Goal: Transaction & Acquisition: Purchase product/service

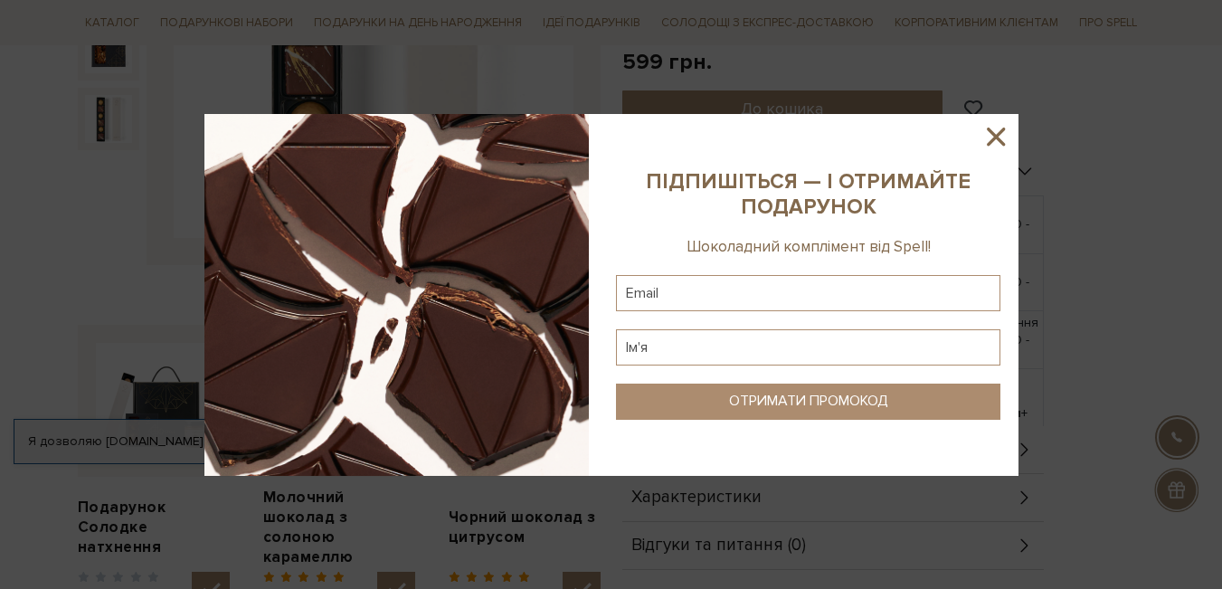
scroll to position [452, 0]
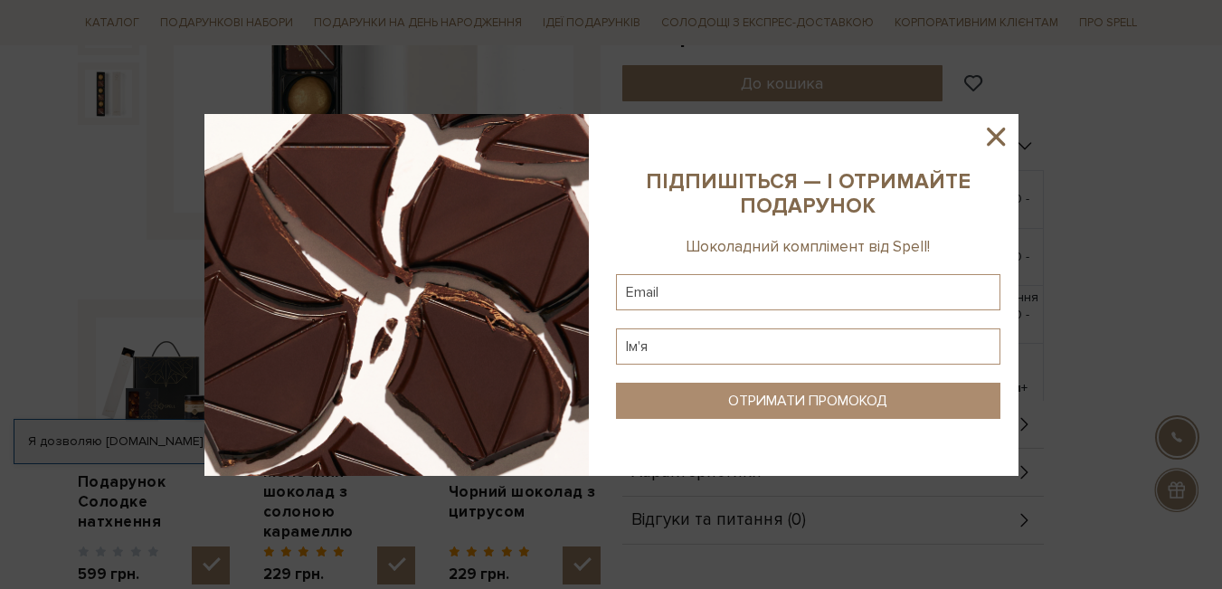
click at [998, 129] on icon at bounding box center [996, 136] width 31 height 31
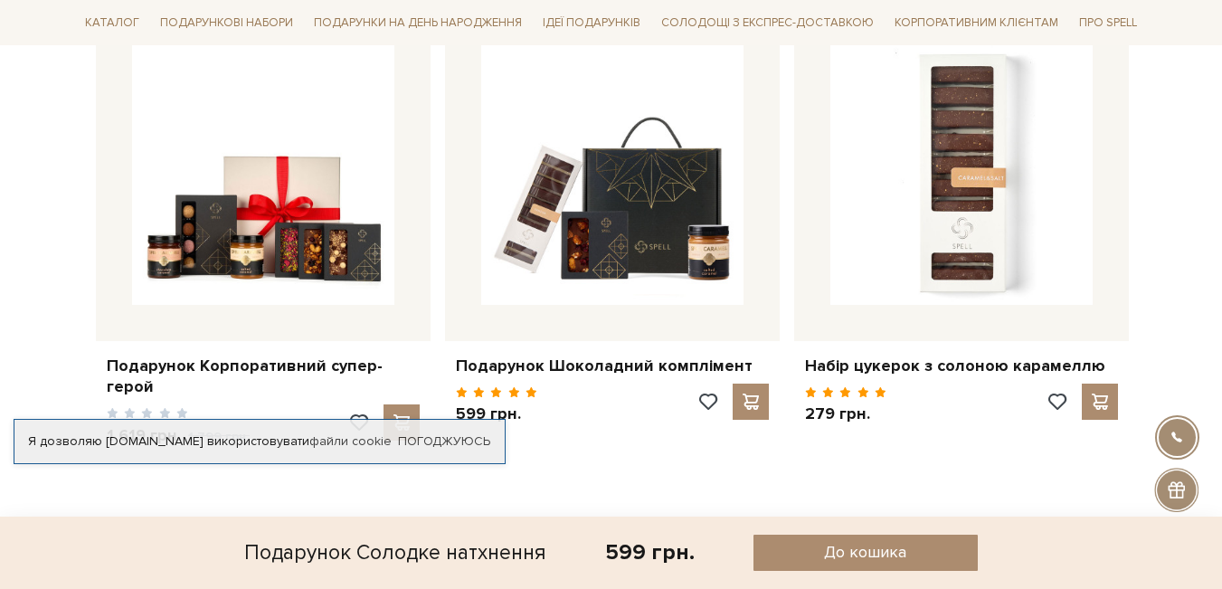
scroll to position [1447, 0]
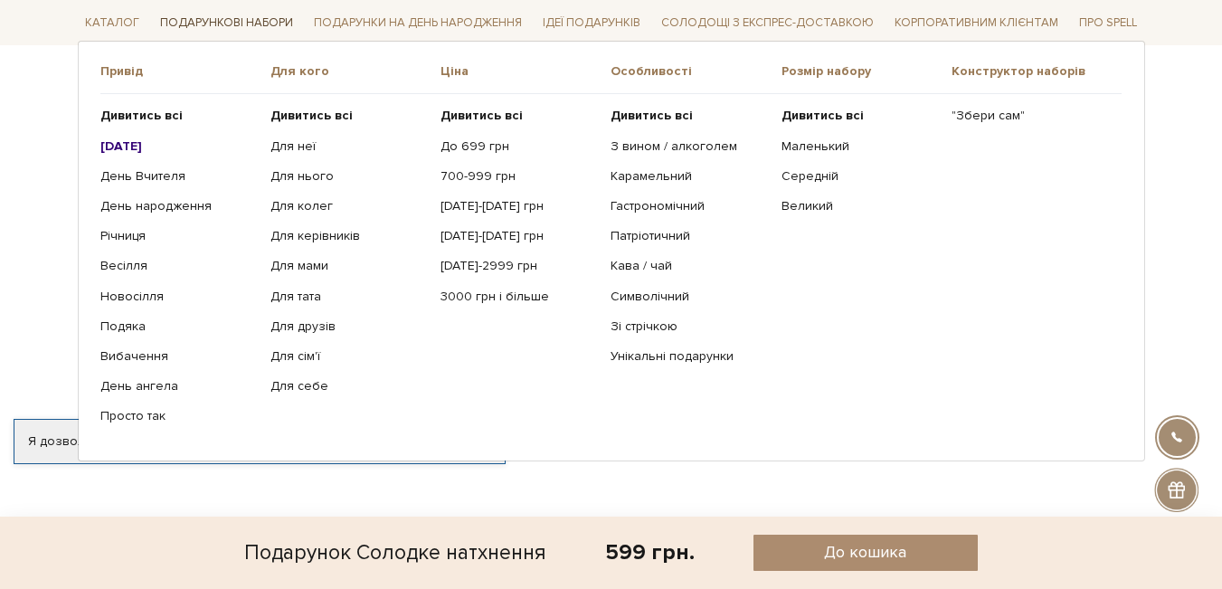
click at [231, 24] on link "Подарункові набори" at bounding box center [226, 23] width 147 height 28
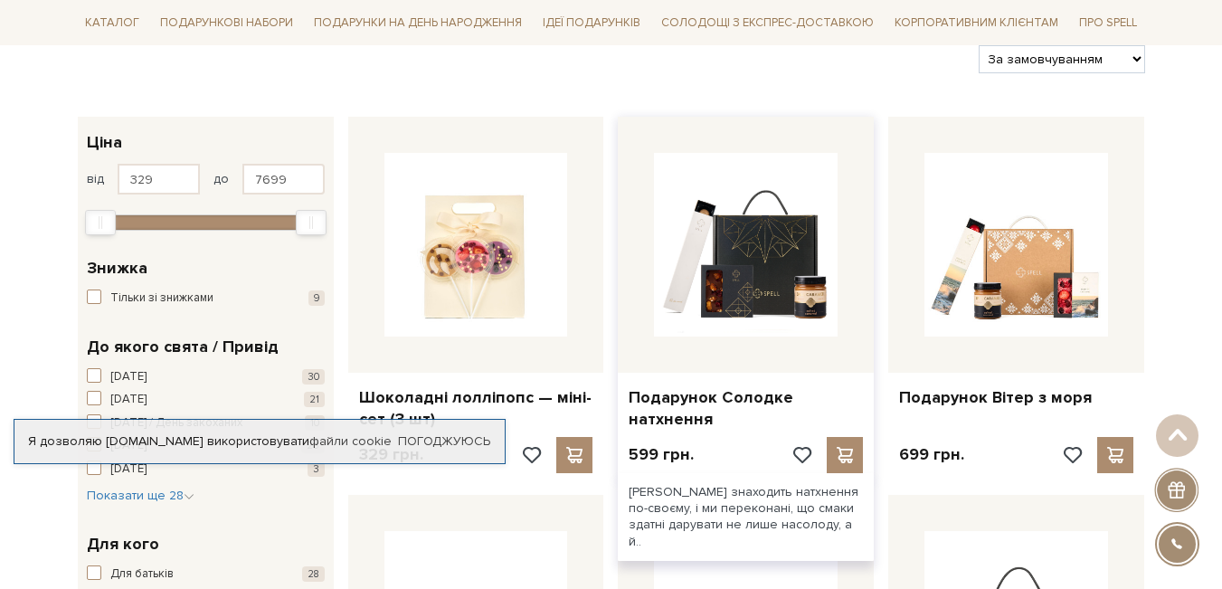
scroll to position [271, 0]
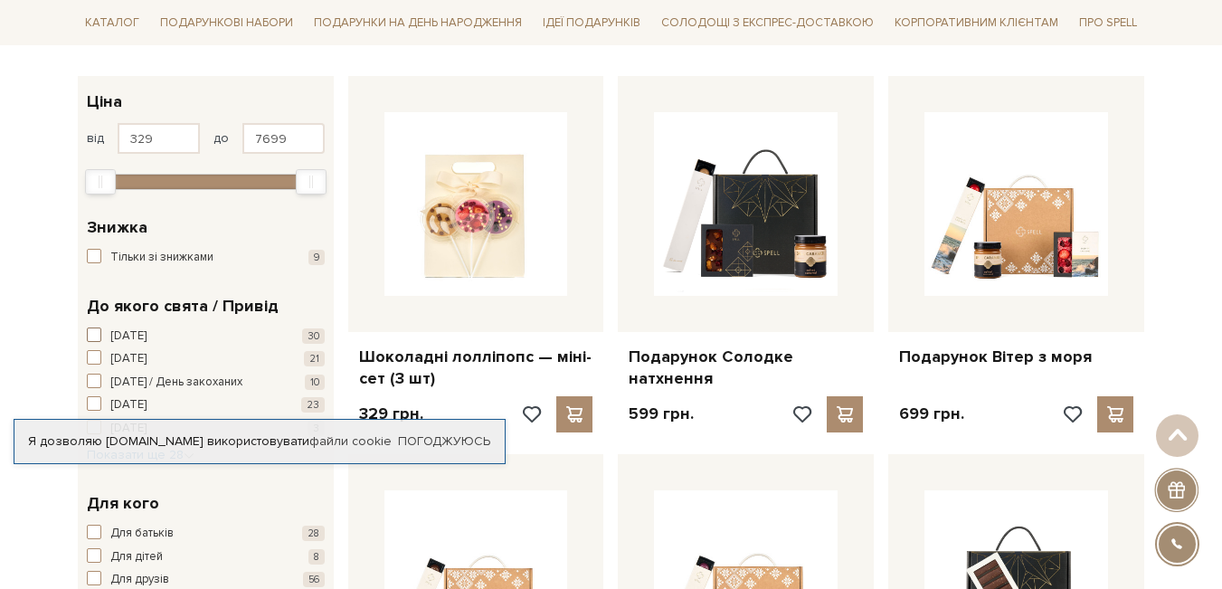
click at [91, 337] on span "button" at bounding box center [94, 334] width 14 height 14
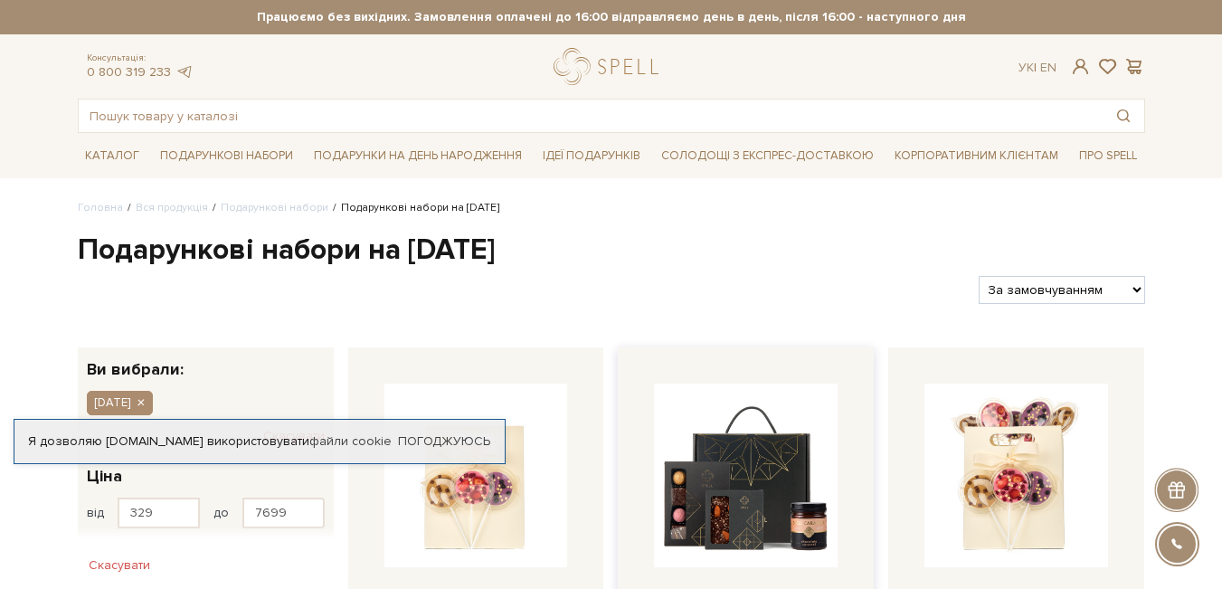
scroll to position [362, 0]
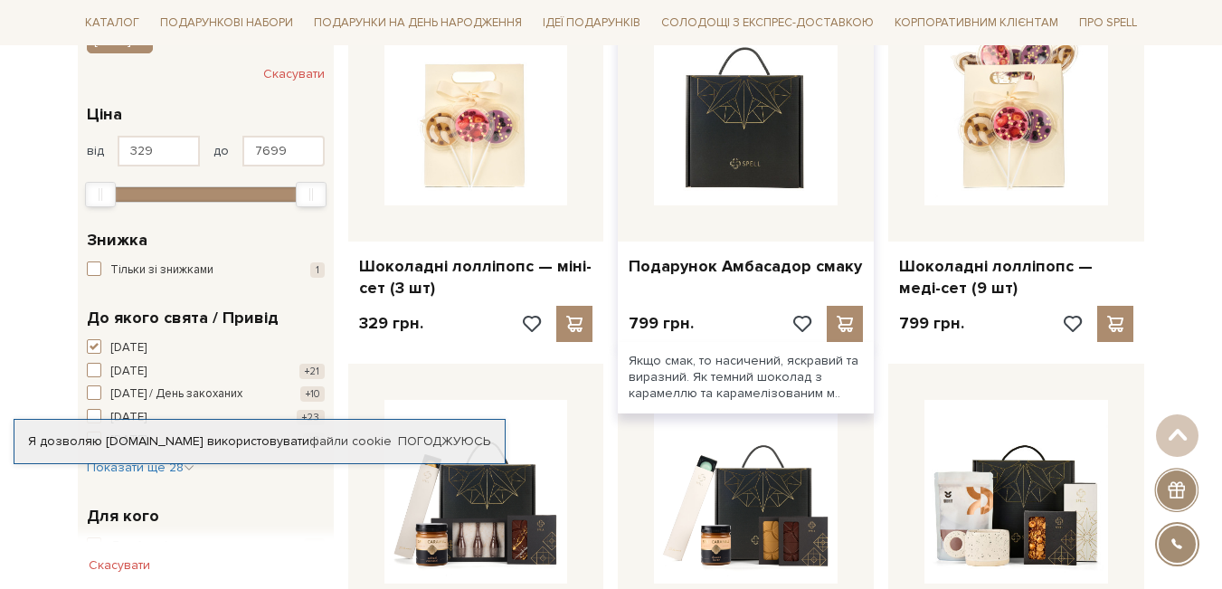
click at [736, 109] on img at bounding box center [746, 114] width 184 height 184
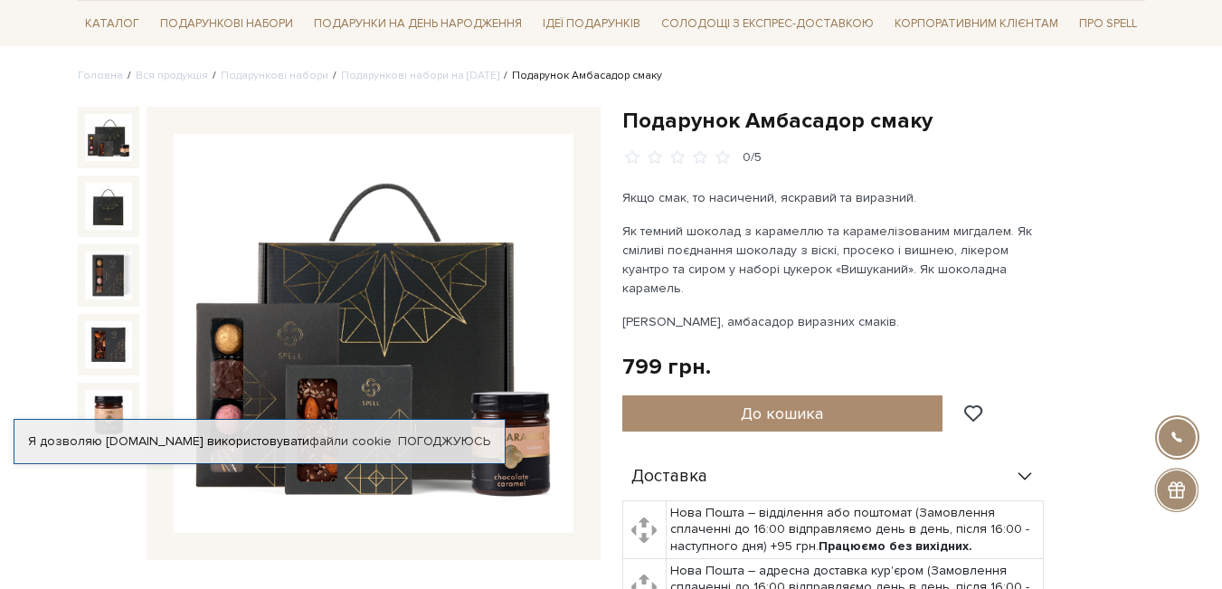
scroll to position [90, 0]
